Goal: Navigation & Orientation: Find specific page/section

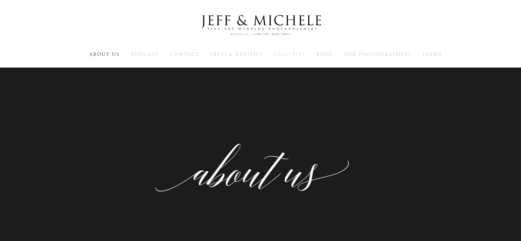
click at [292, 53] on span "Galleries" at bounding box center [290, 54] width 32 height 7
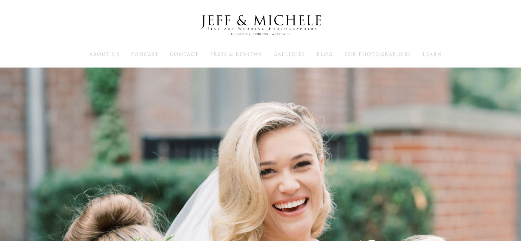
click at [266, 19] on img at bounding box center [260, 26] width 137 height 34
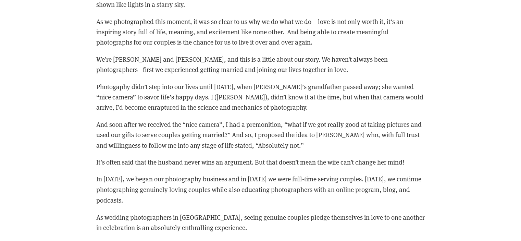
scroll to position [1101, 0]
click at [309, 174] on p "In [DATE], we began our photography business and in [DATE] we were full-time se…" at bounding box center [260, 189] width 329 height 31
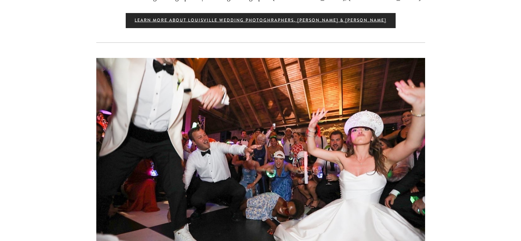
scroll to position [1508, 0]
